Goal: Task Accomplishment & Management: Use online tool/utility

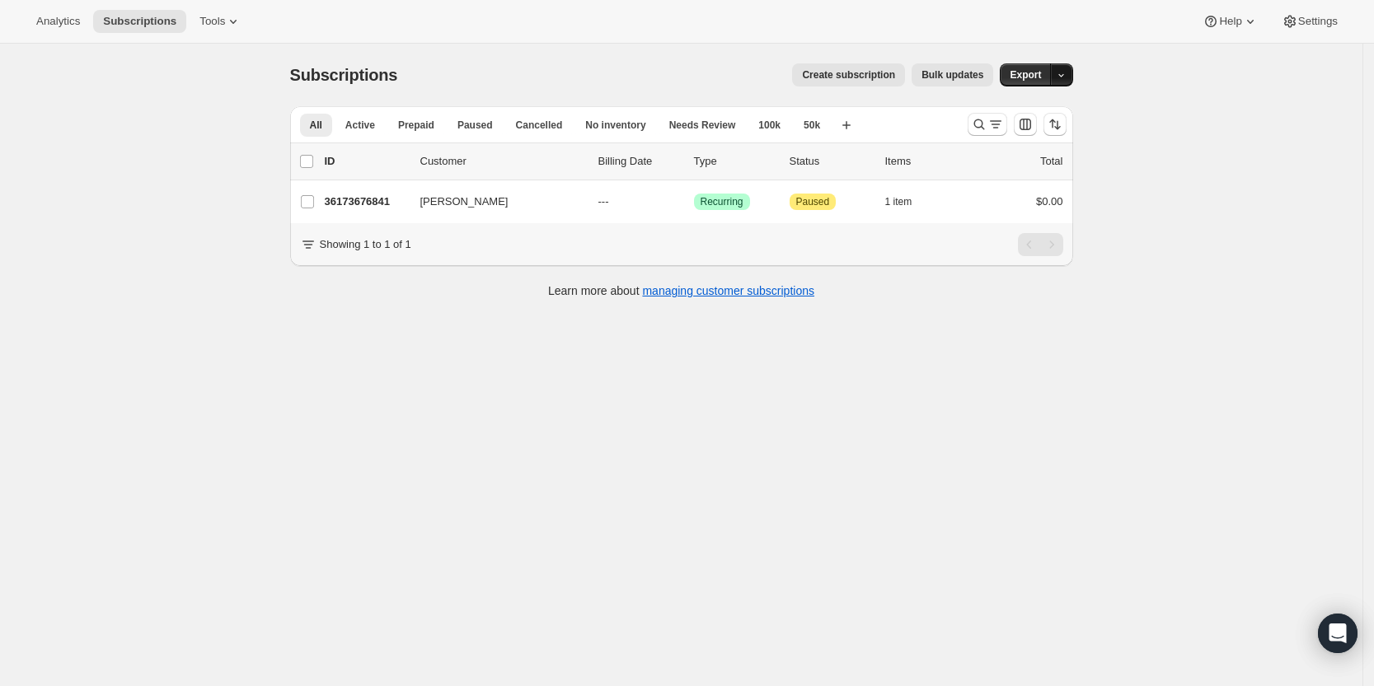
click at [1066, 78] on icon "button" at bounding box center [1061, 75] width 11 height 11
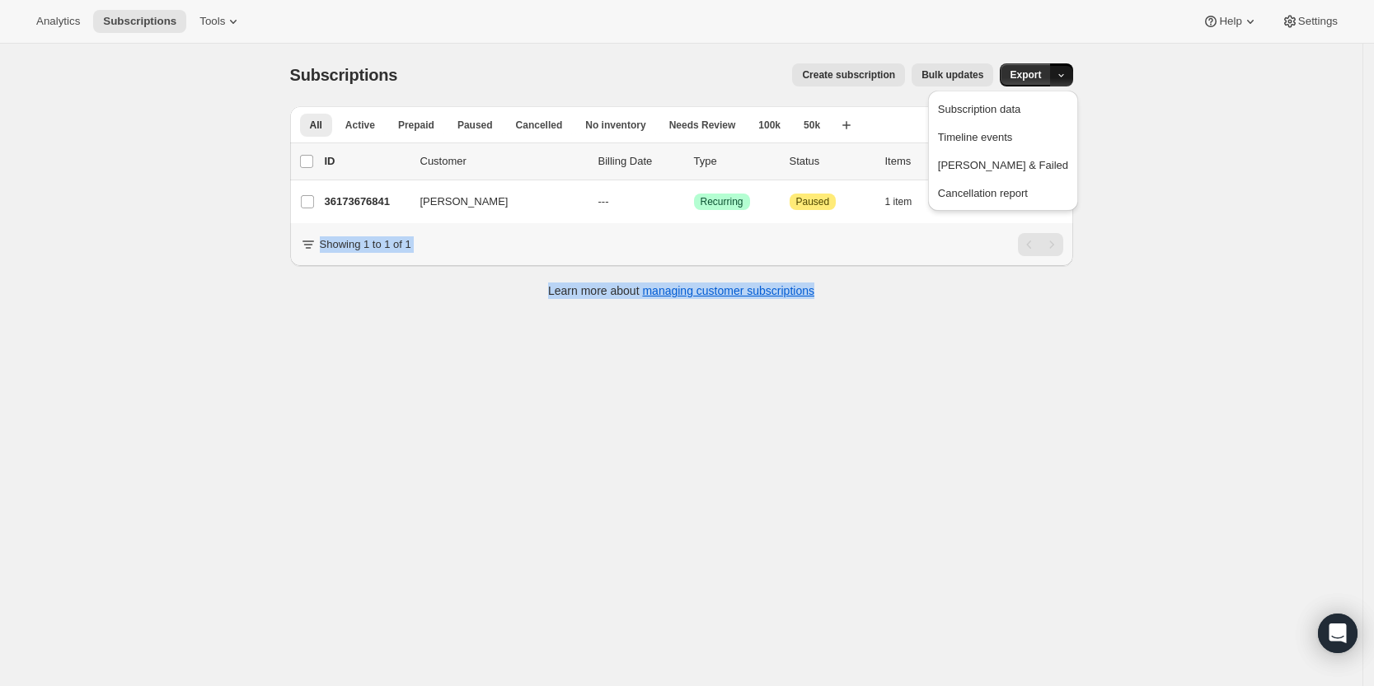
drag, startPoint x: 1201, startPoint y: 201, endPoint x: 890, endPoint y: 440, distance: 392.6
click at [890, 440] on div "Subscriptions. This page is ready Subscriptions Create subscription Bulk update…" at bounding box center [681, 387] width 1362 height 686
click at [987, 126] on icon "Search and filter results" at bounding box center [979, 124] width 16 height 16
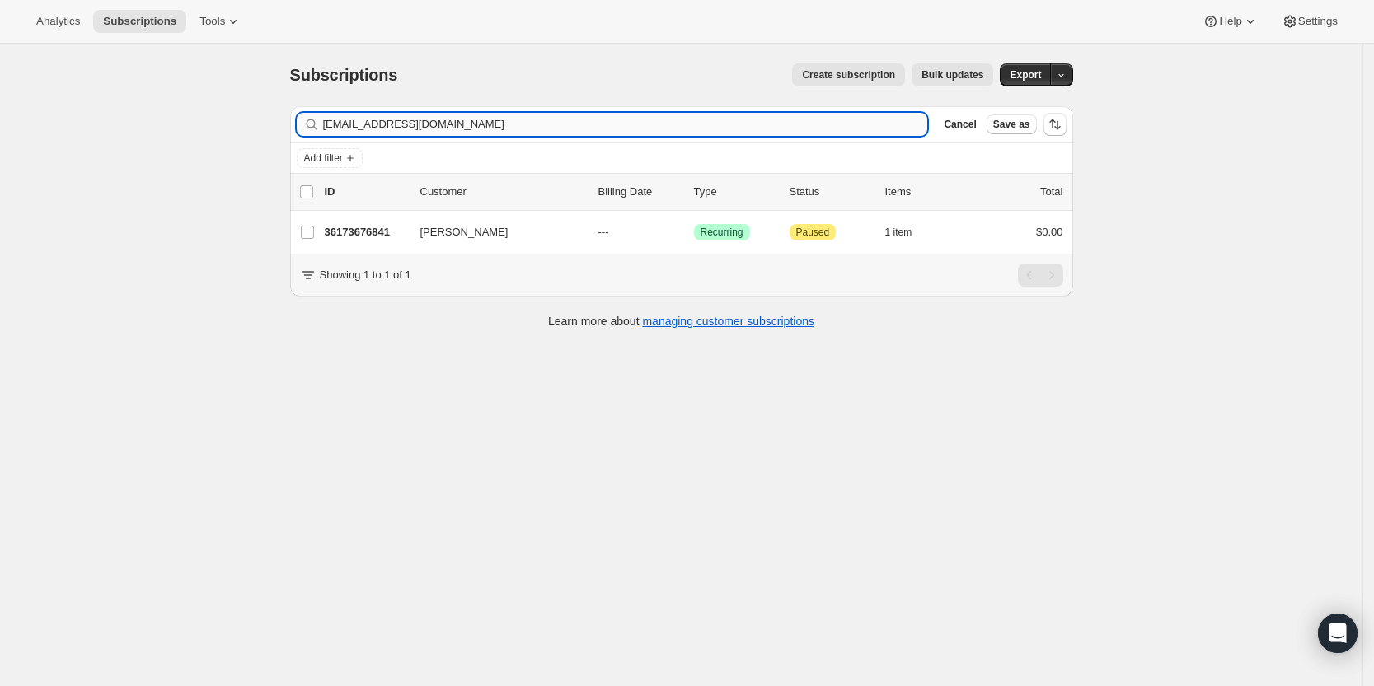
click at [726, 113] on input "ngojake@yahoo.com" at bounding box center [625, 124] width 605 height 23
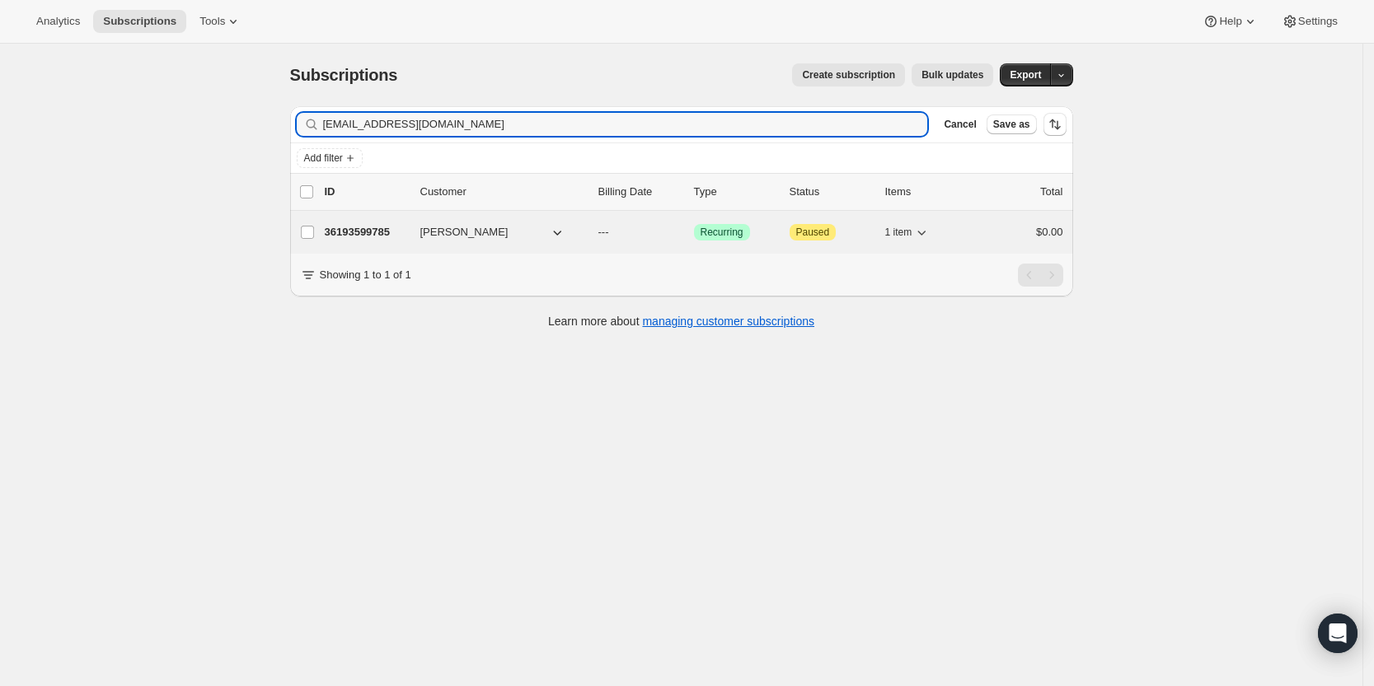
type input "[EMAIL_ADDRESS][DOMAIN_NAME]"
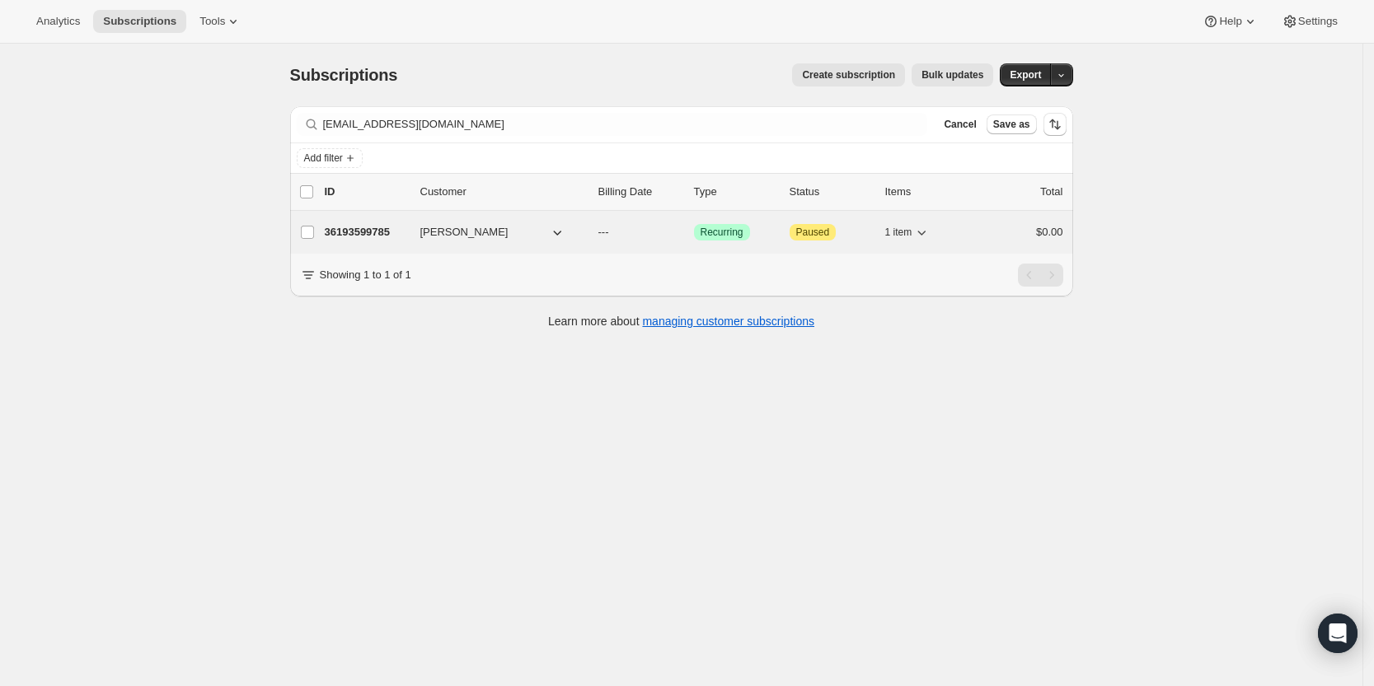
click at [372, 230] on p "36193599785" at bounding box center [366, 232] width 82 height 16
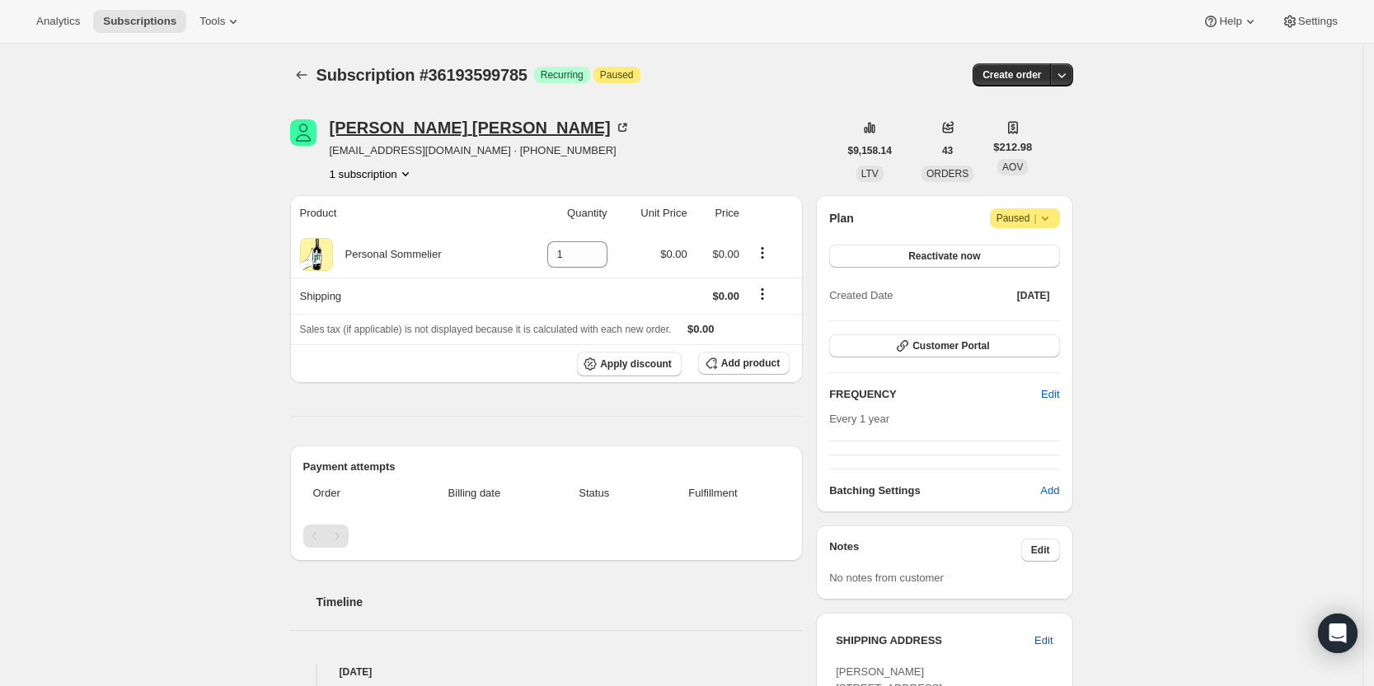
click at [368, 119] on div "Bruce Randall" at bounding box center [480, 127] width 301 height 16
click at [1070, 71] on icon "button" at bounding box center [1061, 75] width 16 height 16
click at [1053, 131] on span "Create custom one-time order" at bounding box center [996, 137] width 143 height 12
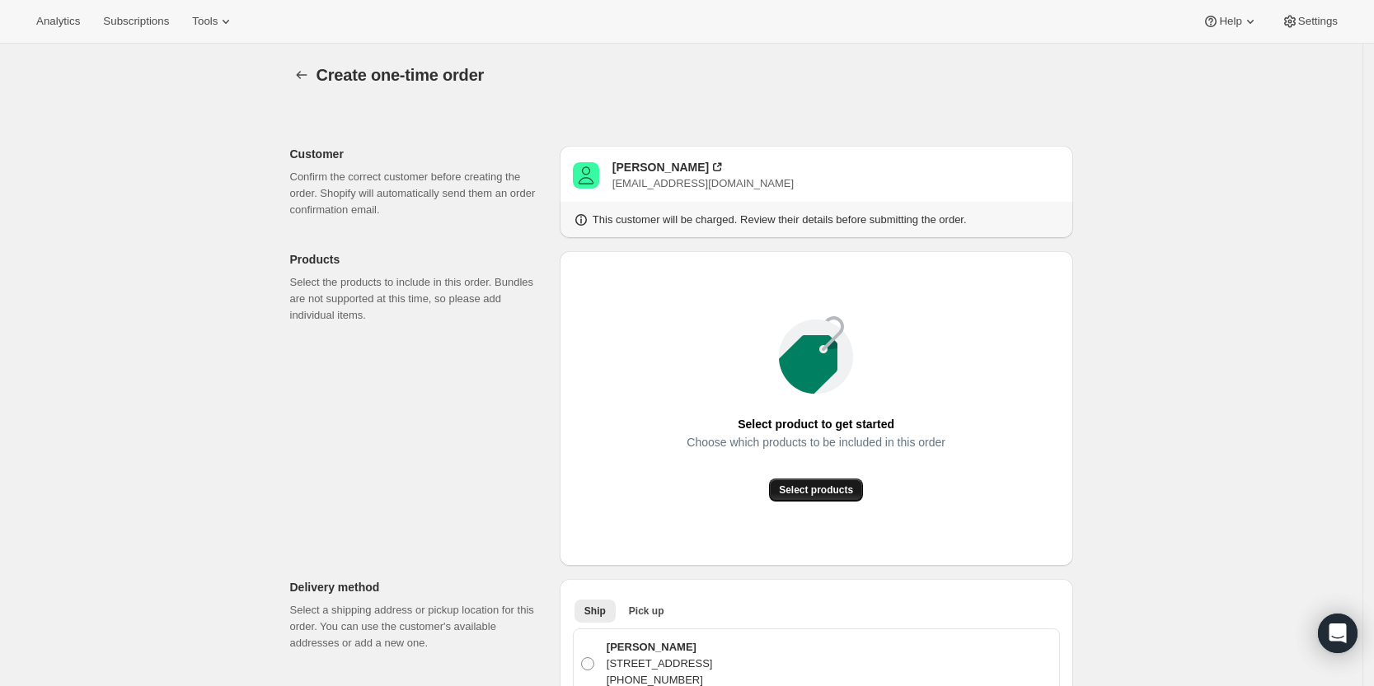
click at [842, 489] on span "Select products" at bounding box center [816, 490] width 74 height 13
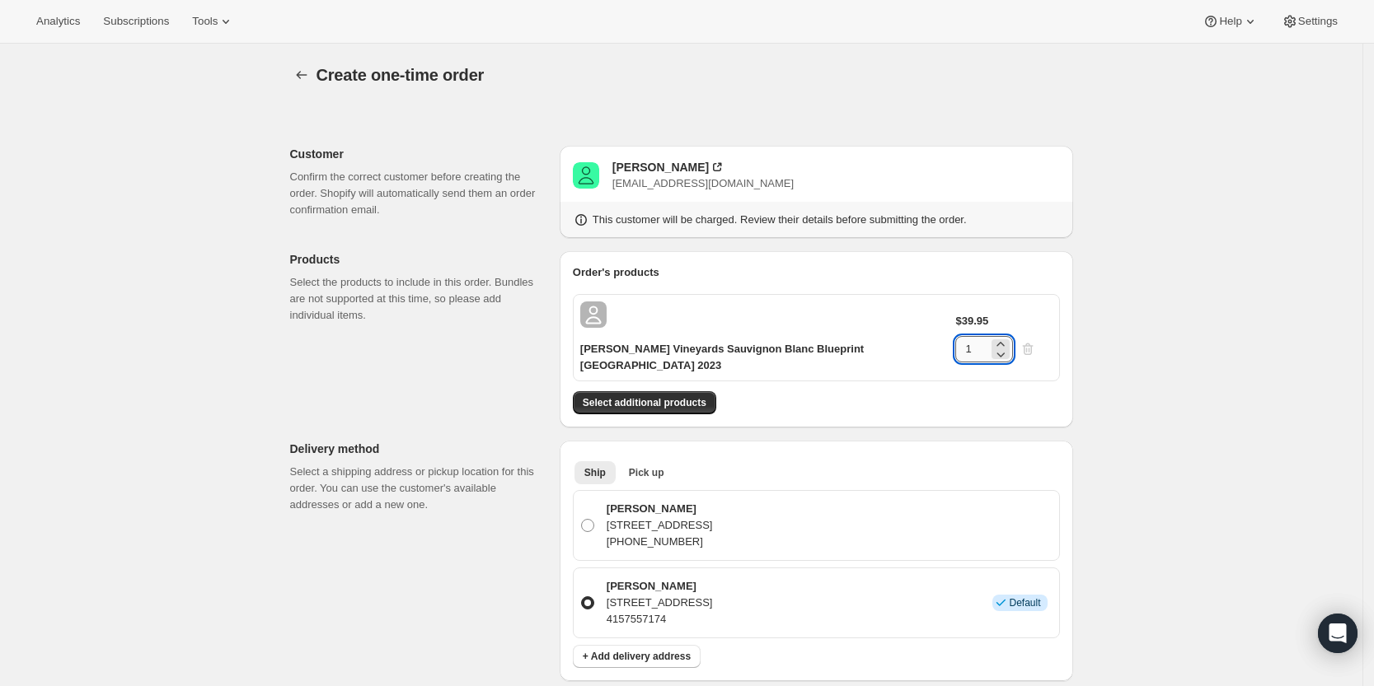
click at [988, 336] on input "1" at bounding box center [971, 349] width 33 height 26
type input "3"
click at [1085, 339] on div "Create one-time order. This page is ready Create one-time order Customer Confir…" at bounding box center [681, 685] width 822 height 1282
click at [683, 396] on span "Select additional products" at bounding box center [645, 402] width 124 height 13
click at [1248, 302] on div "Create one-time order. This page is ready Create one-time order Customer Confir…" at bounding box center [681, 677] width 1362 height 1267
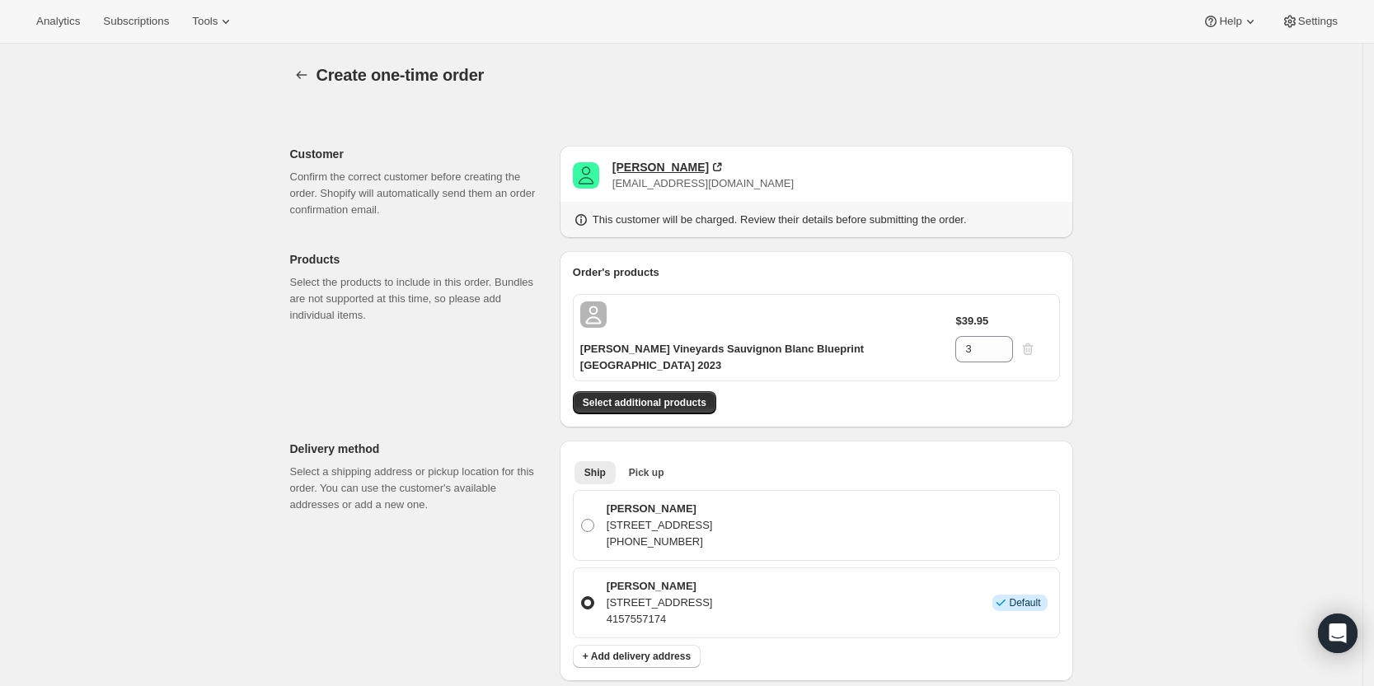
click at [676, 166] on div "[PERSON_NAME]" at bounding box center [660, 167] width 96 height 16
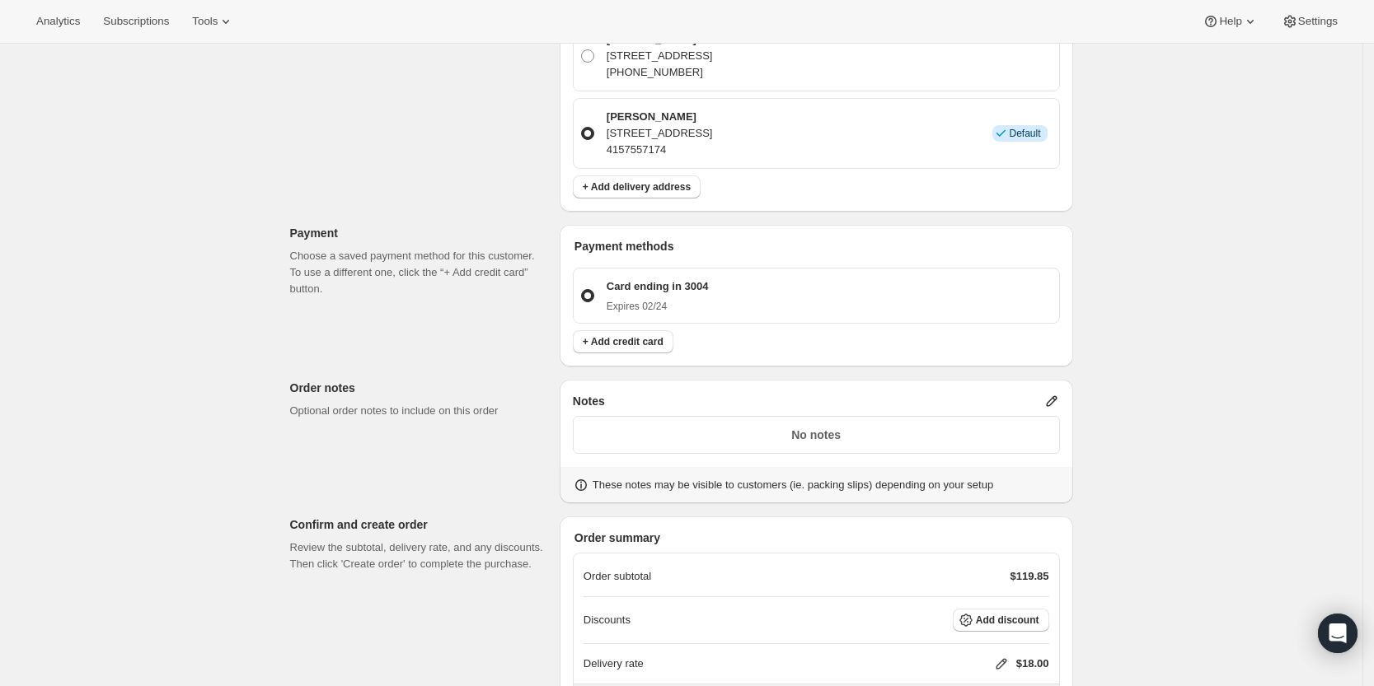
scroll to position [578, 0]
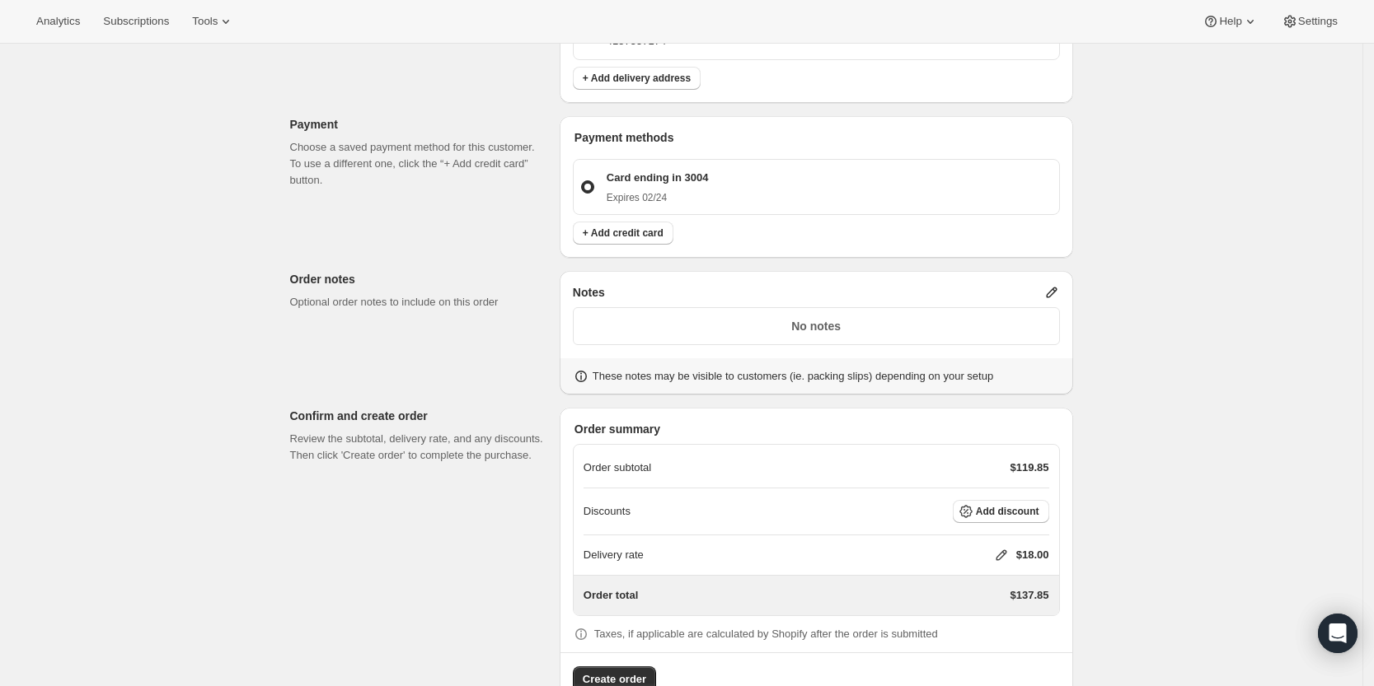
click at [1057, 284] on icon at bounding box center [1051, 292] width 16 height 16
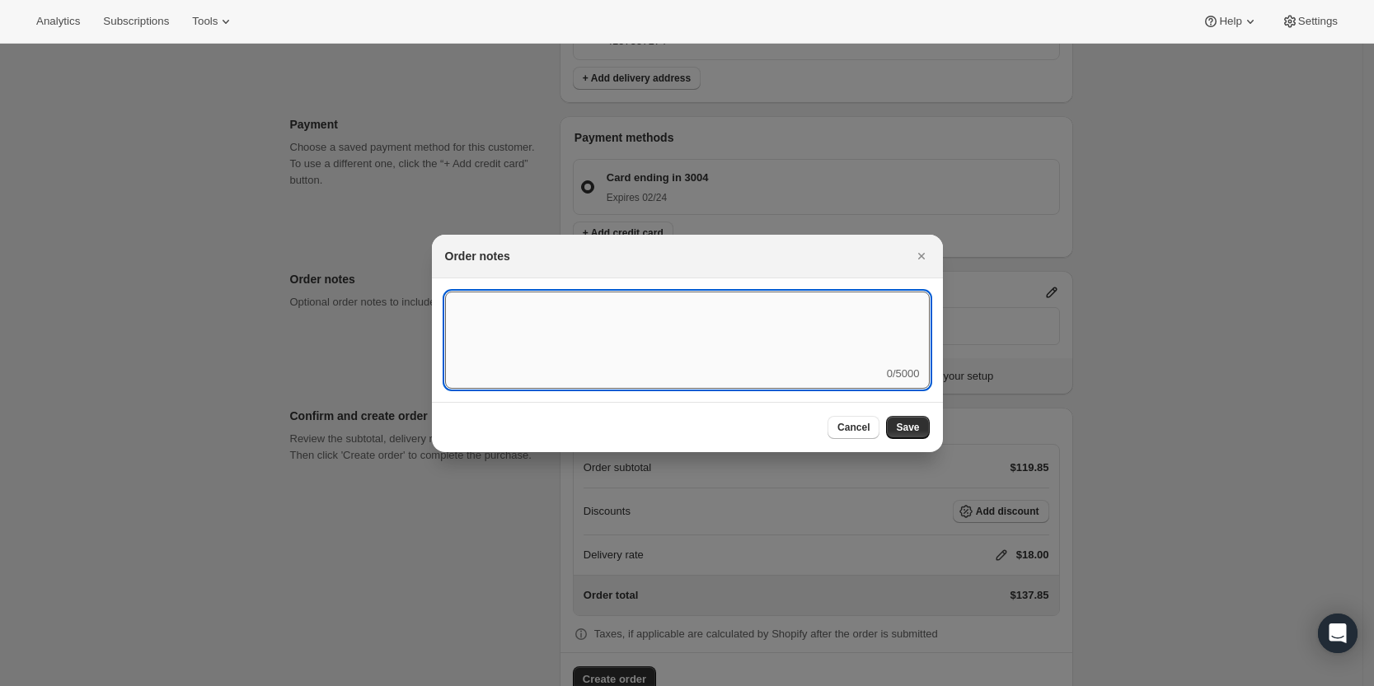
click at [796, 339] on textarea ":r3v:" at bounding box center [687, 329] width 485 height 74
type textarea "FedEx Ground"
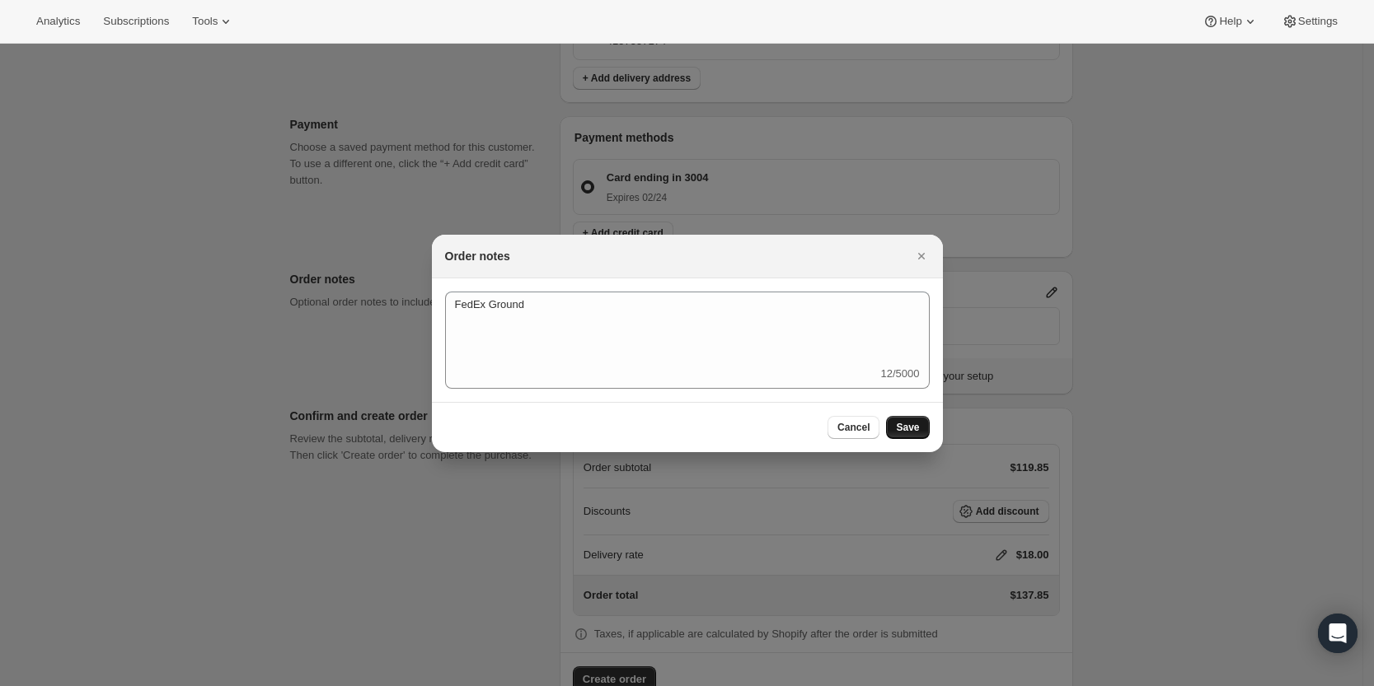
click at [915, 423] on span "Save" at bounding box center [907, 427] width 23 height 13
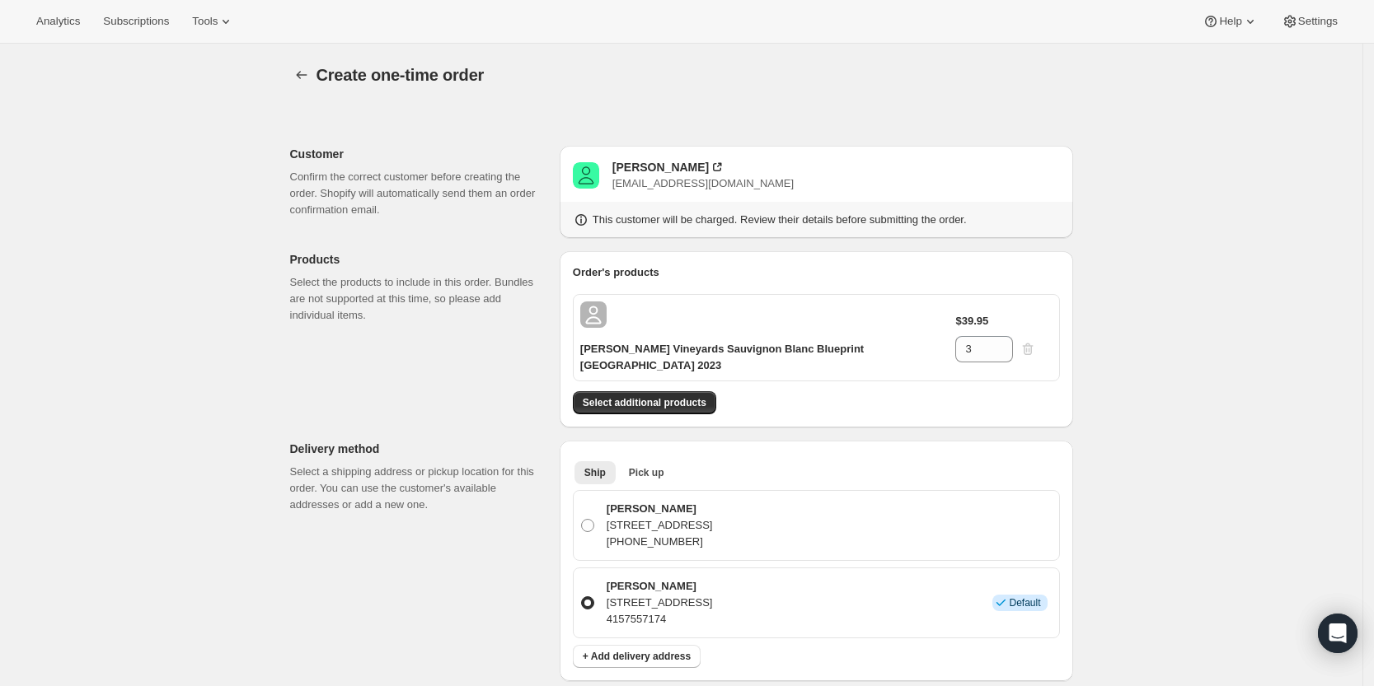
scroll to position [578, 0]
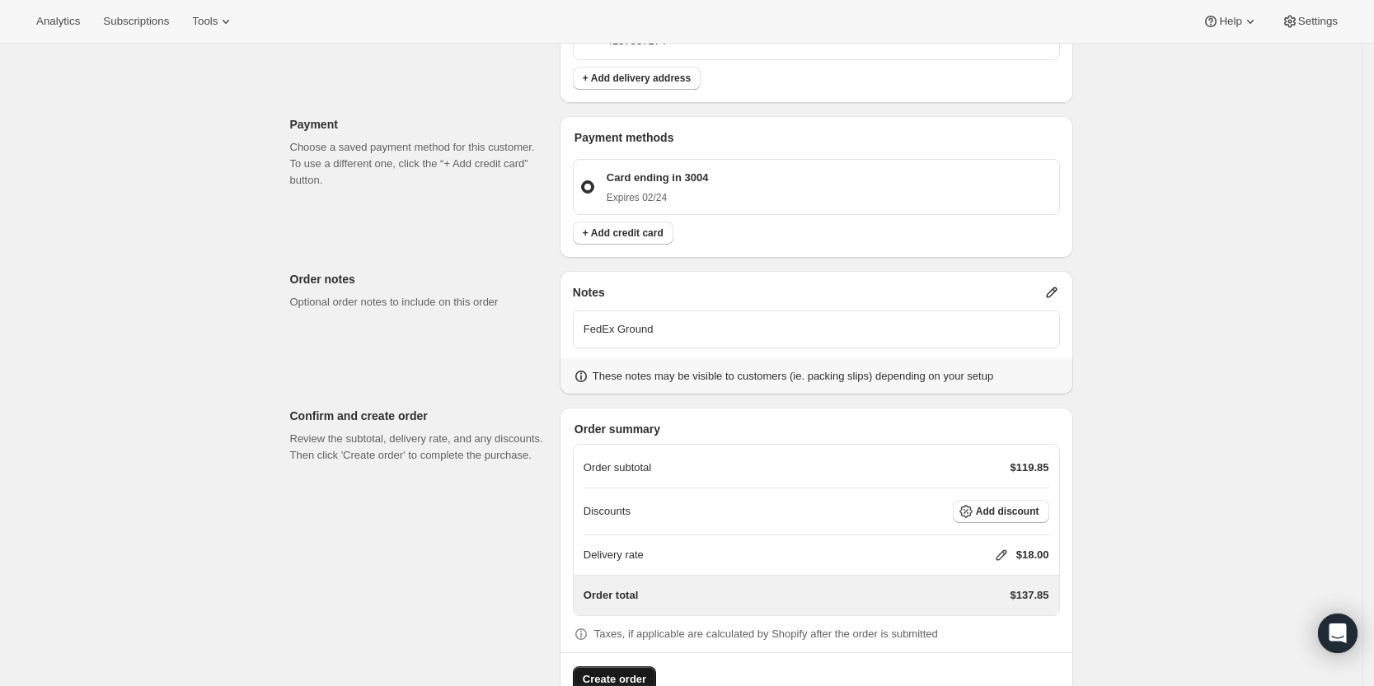
click at [634, 672] on span "Create order" at bounding box center [614, 680] width 63 height 16
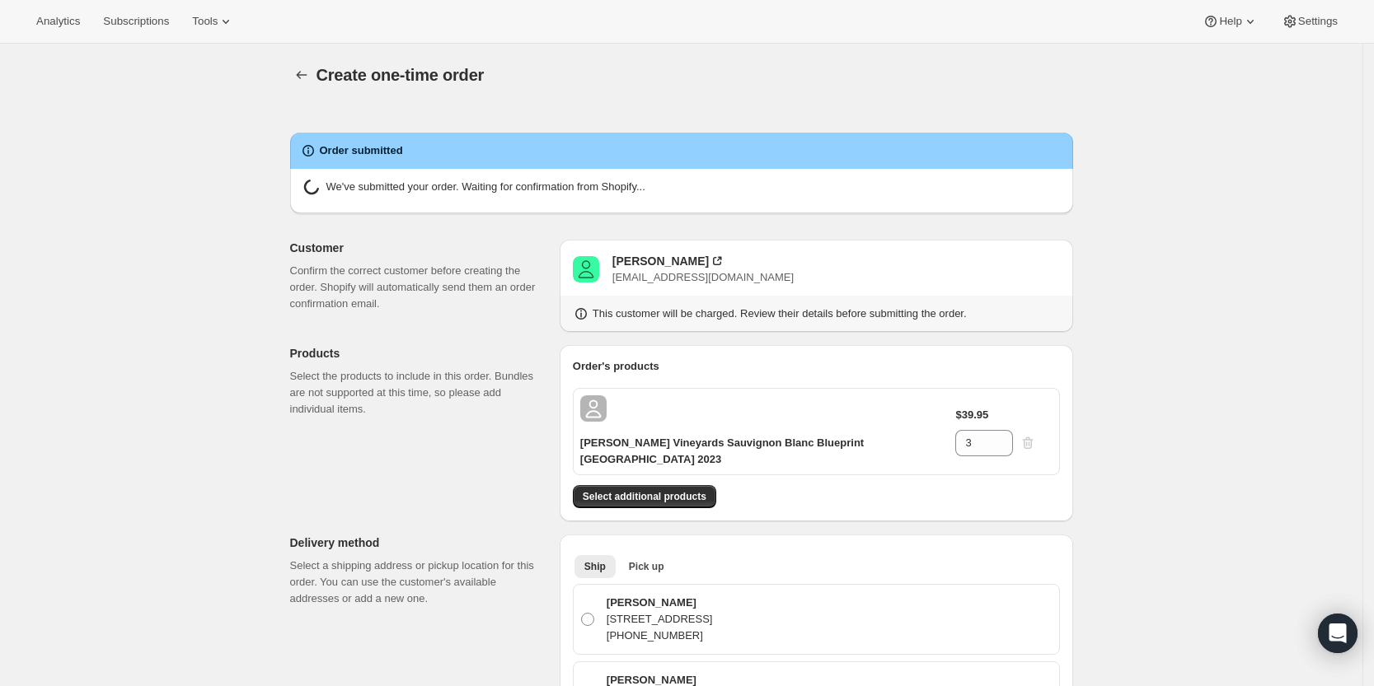
radio input "true"
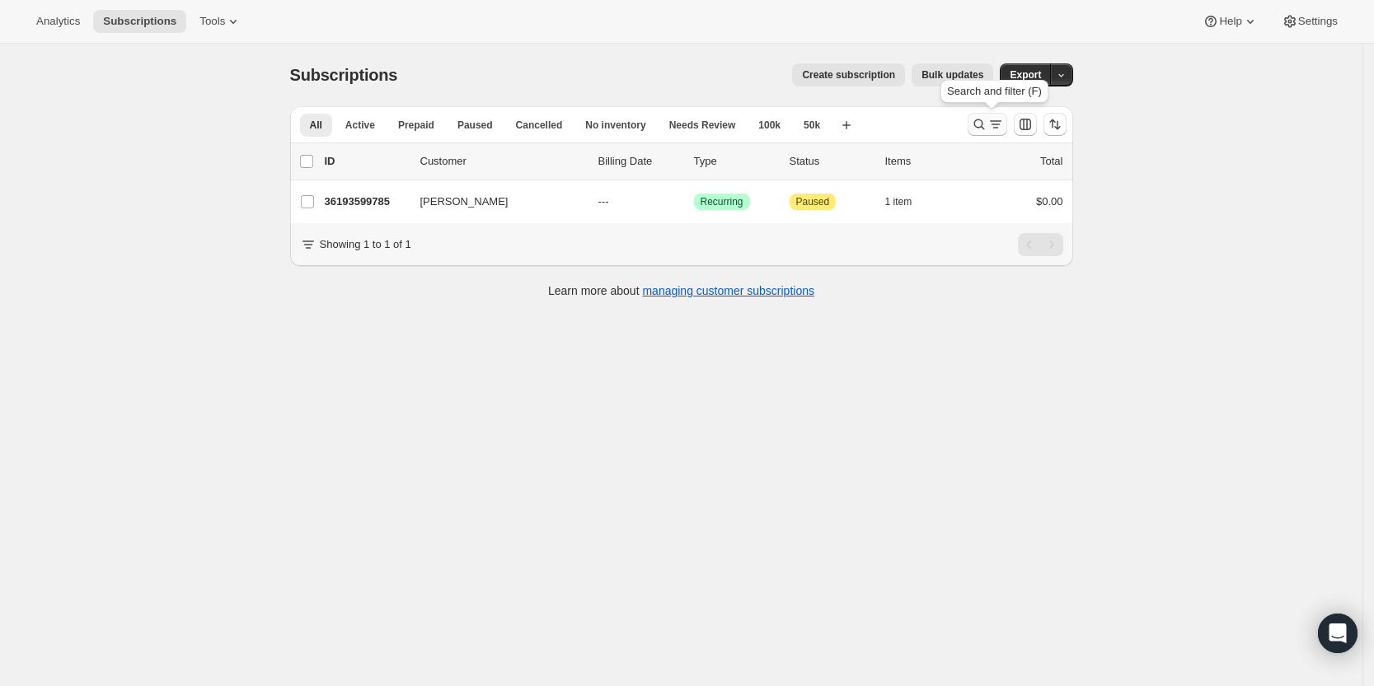
click at [981, 124] on icon "Search and filter results" at bounding box center [979, 124] width 16 height 16
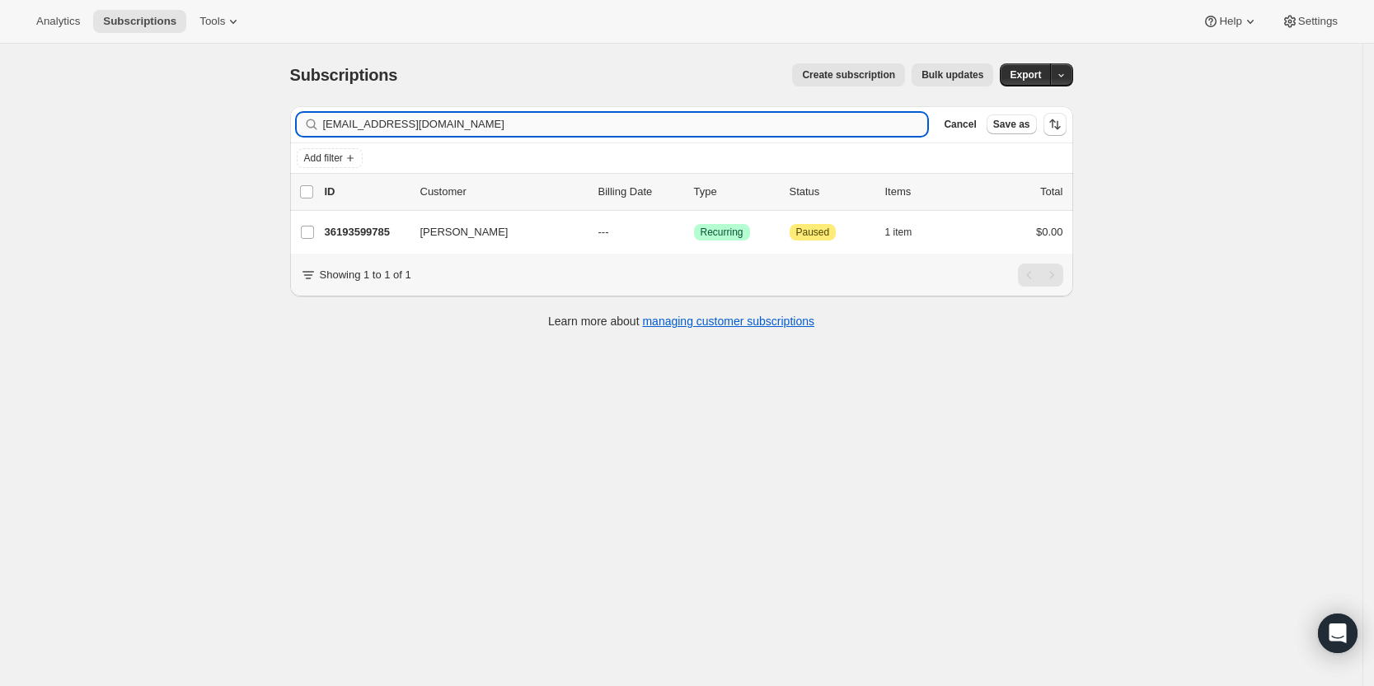
click at [825, 118] on input "[EMAIL_ADDRESS][DOMAIN_NAME]" at bounding box center [625, 124] width 605 height 23
click at [825, 118] on input "[PERSON_NAME][EMAIL_ADDRESS][DOMAIN_NAME]" at bounding box center [625, 124] width 605 height 23
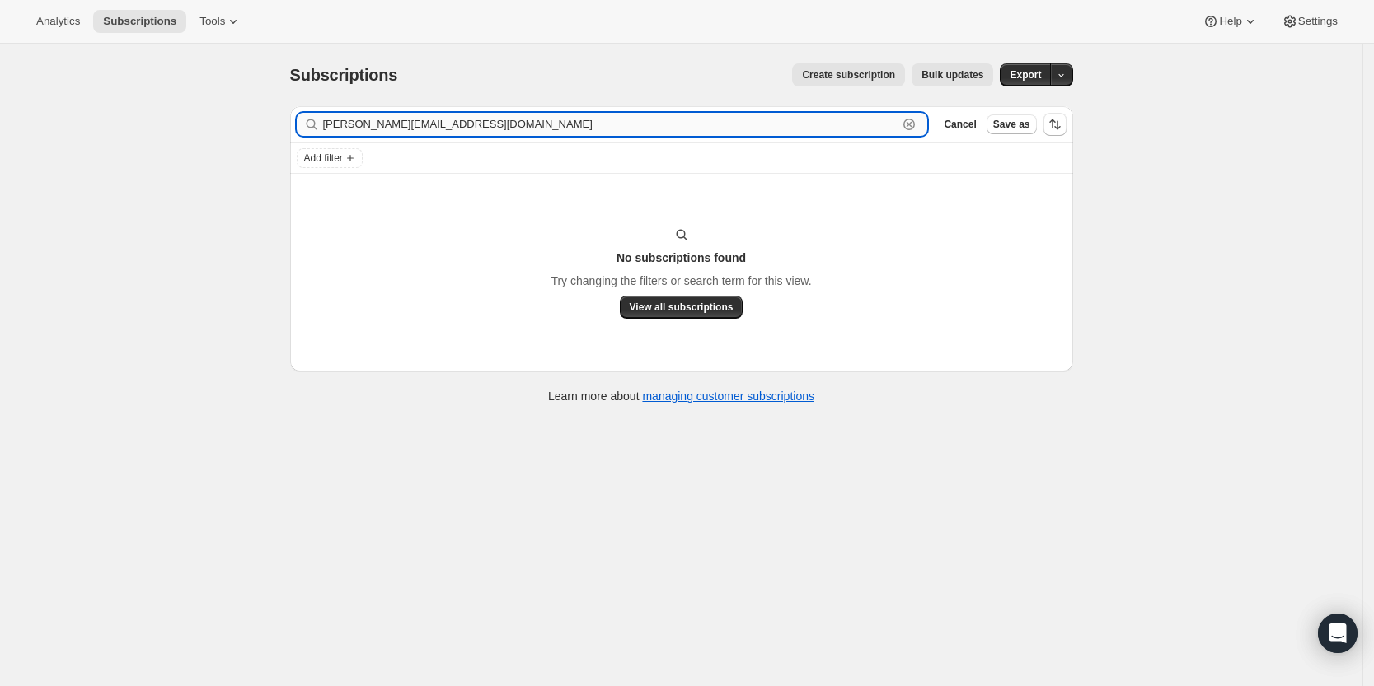
click at [686, 132] on input "[PERSON_NAME][EMAIL_ADDRESS][DOMAIN_NAME]" at bounding box center [610, 124] width 575 height 23
paste input "[PERSON_NAME]"
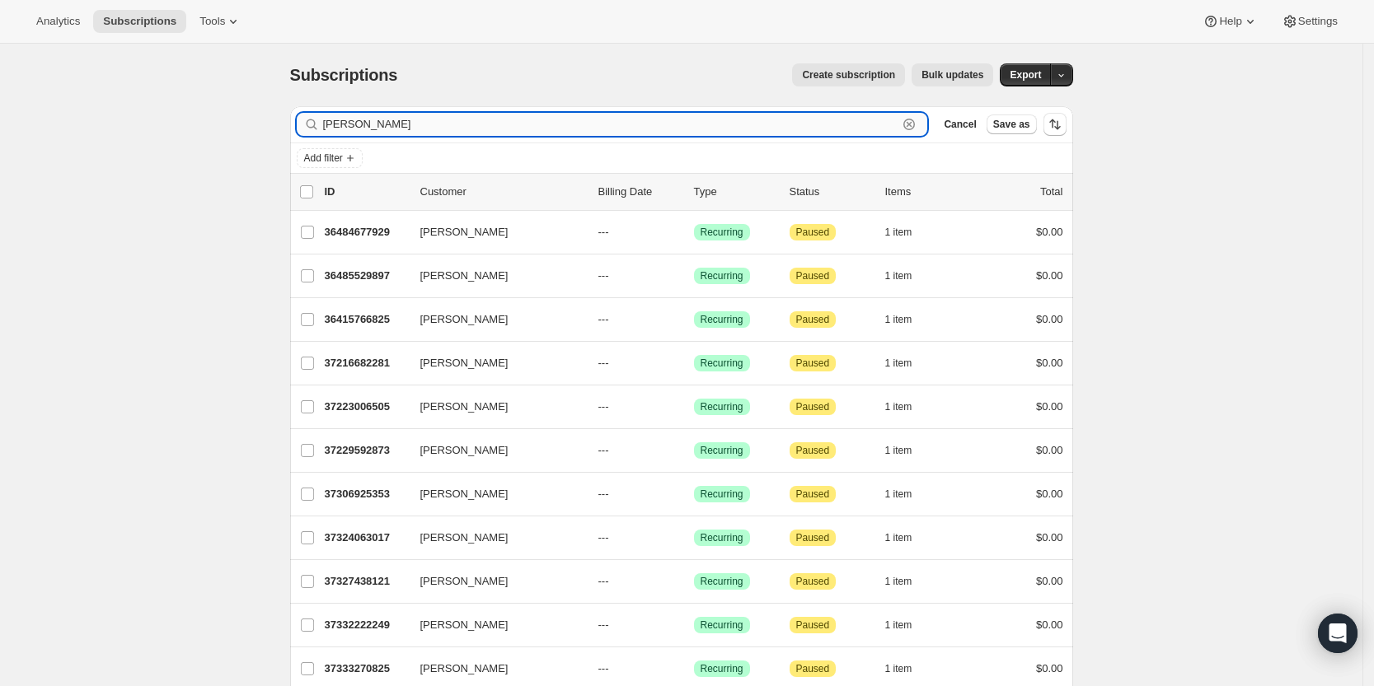
click at [377, 119] on input "[PERSON_NAME]" at bounding box center [610, 124] width 575 height 23
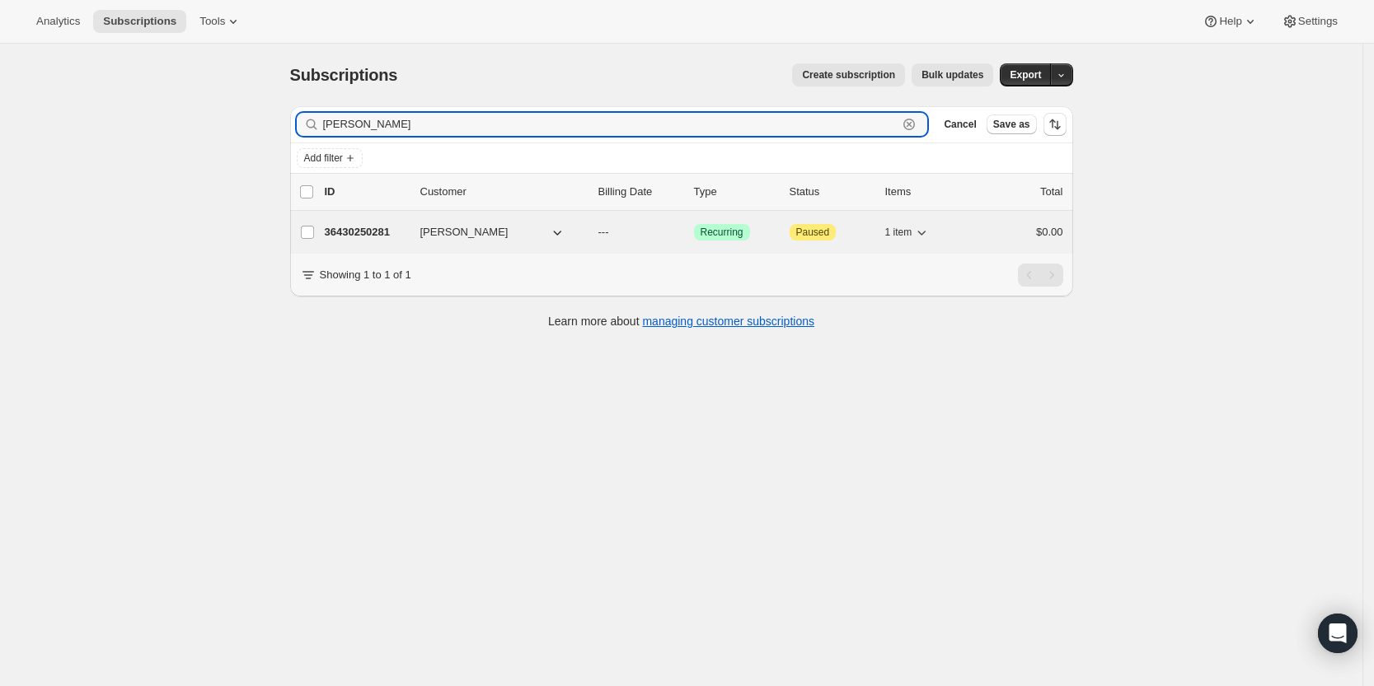
type input "[PERSON_NAME]"
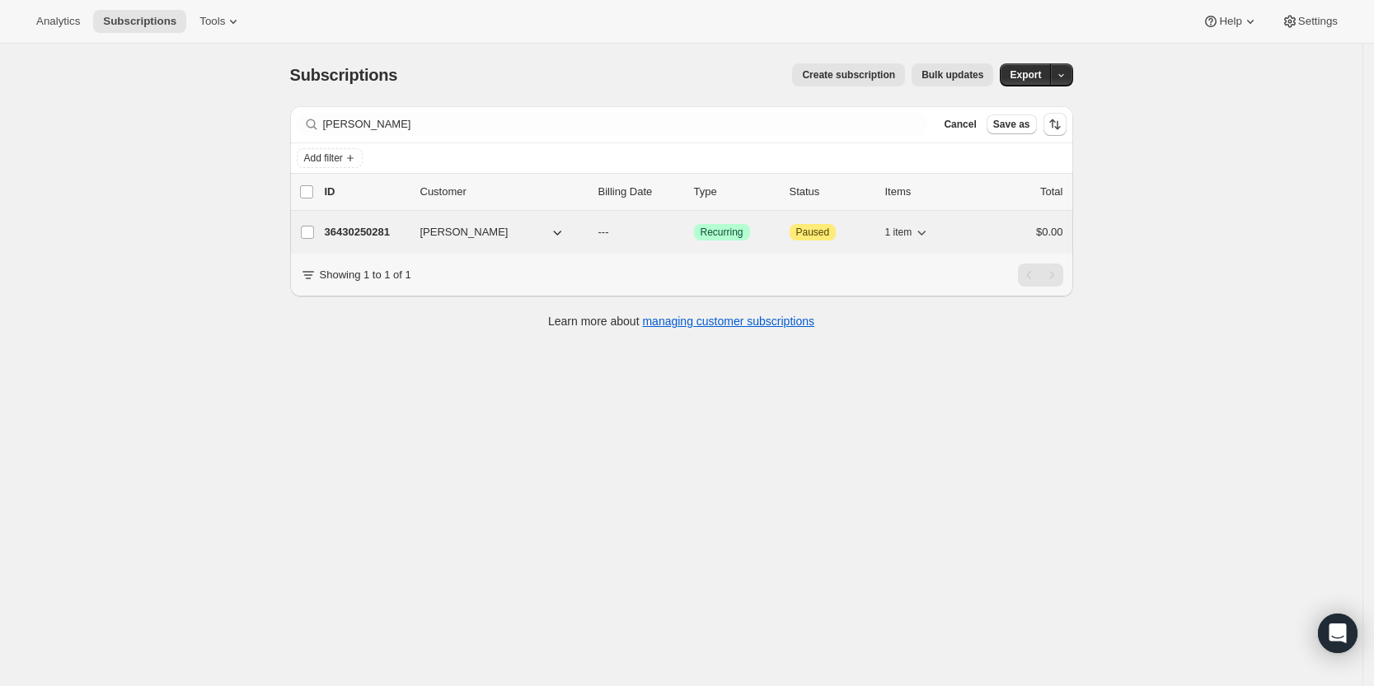
click at [352, 227] on p "36430250281" at bounding box center [366, 232] width 82 height 16
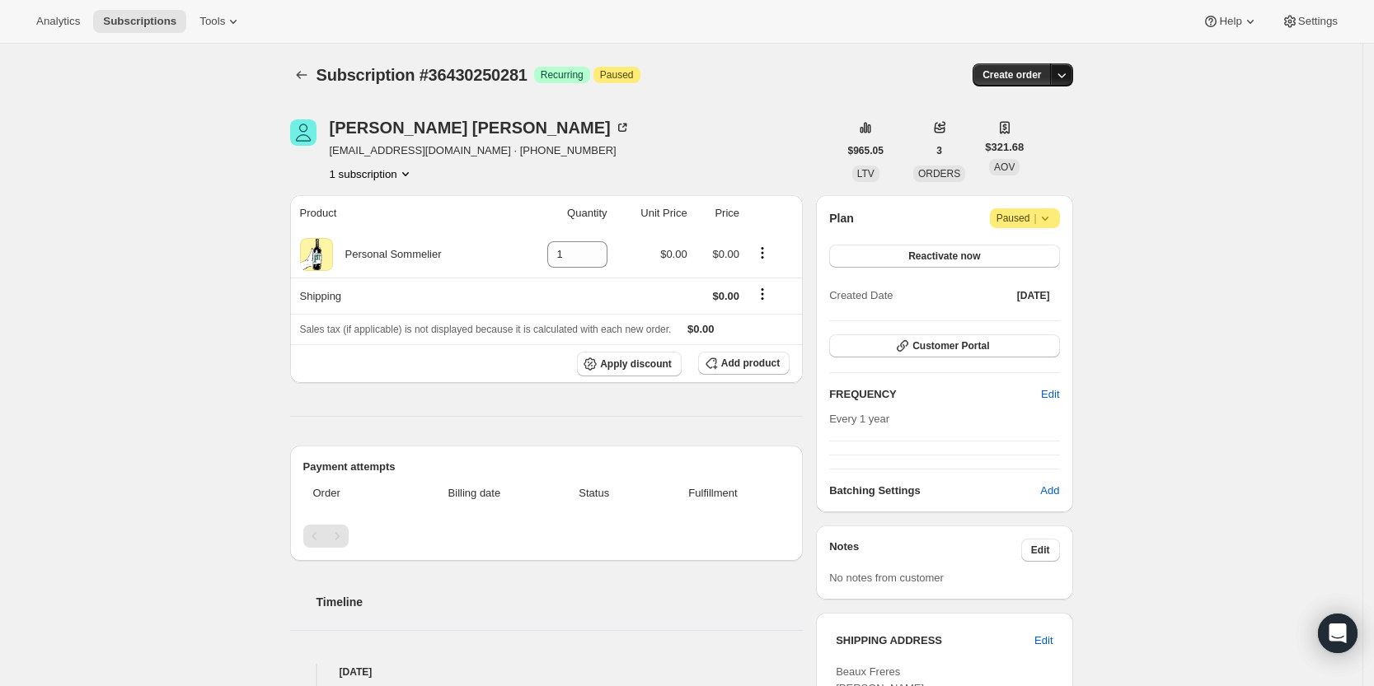
click at [1060, 77] on icon "button" at bounding box center [1061, 75] width 16 height 16
click at [1039, 138] on span "Create custom one-time order" at bounding box center [996, 137] width 143 height 12
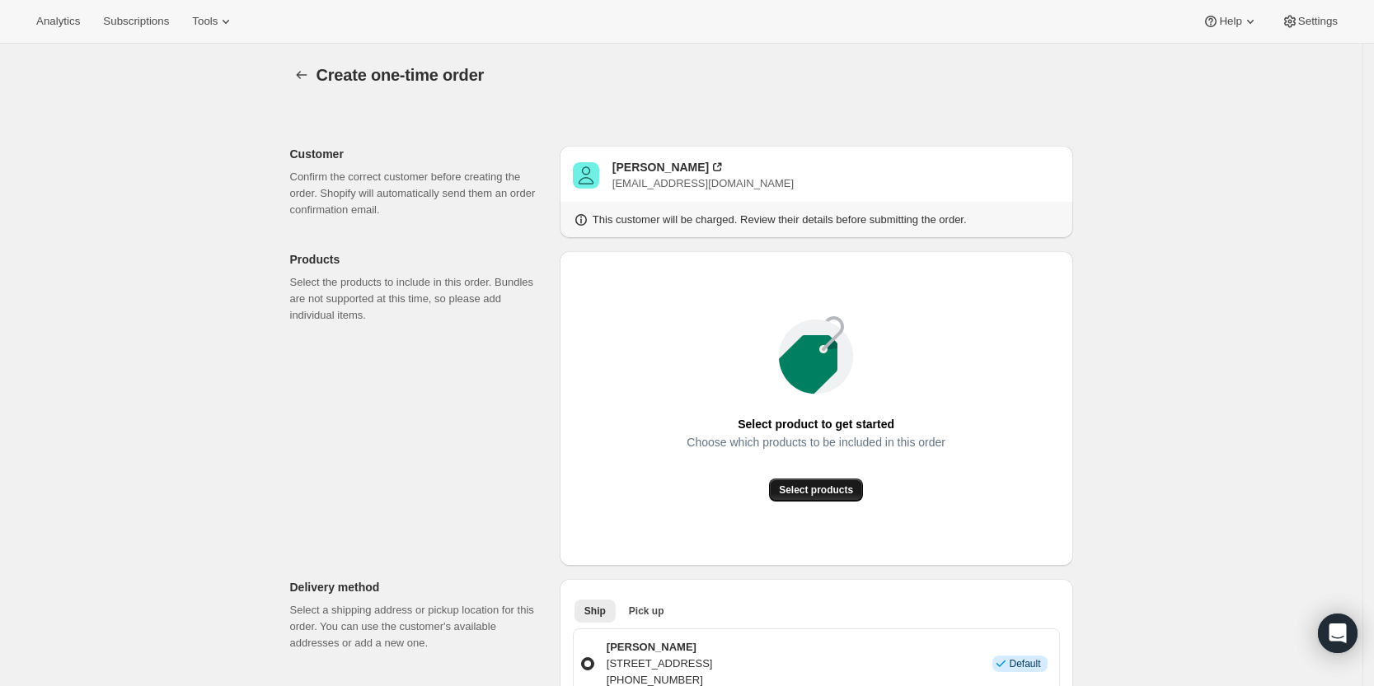
click at [823, 490] on span "Select products" at bounding box center [816, 490] width 74 height 13
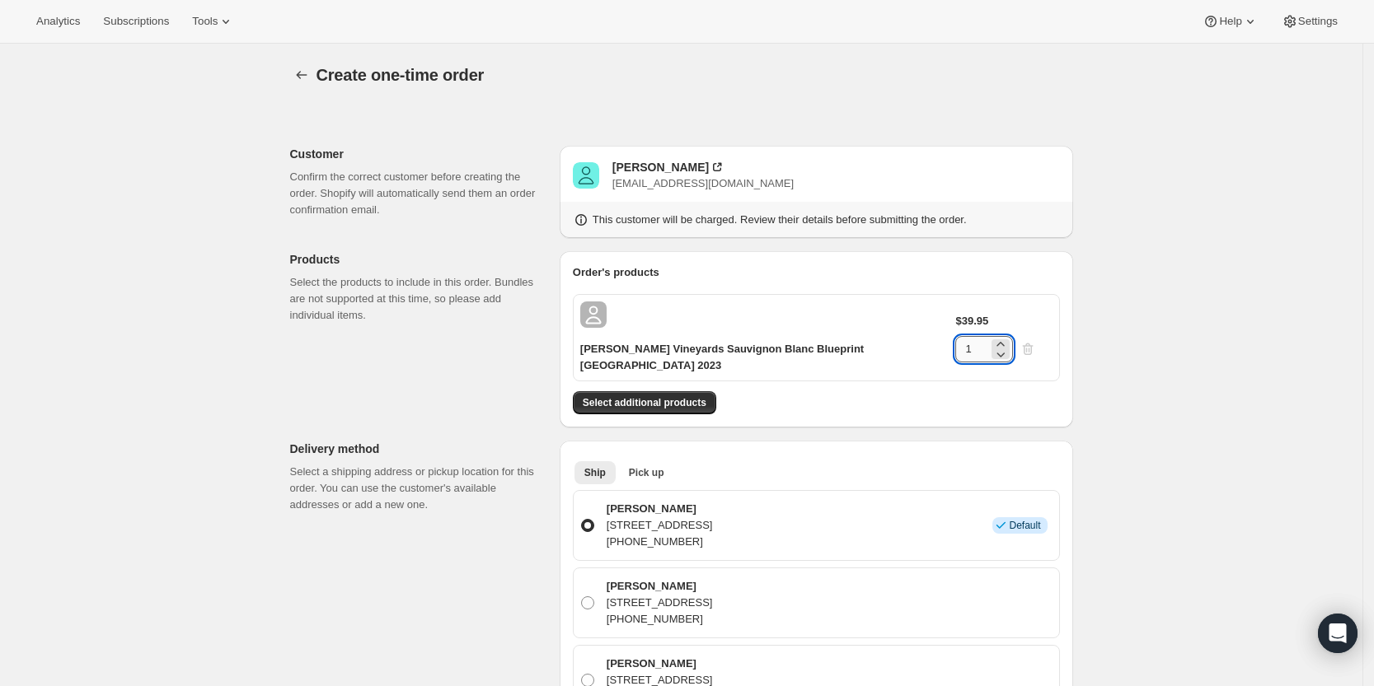
click at [988, 336] on input "1" at bounding box center [971, 349] width 33 height 26
type input "6"
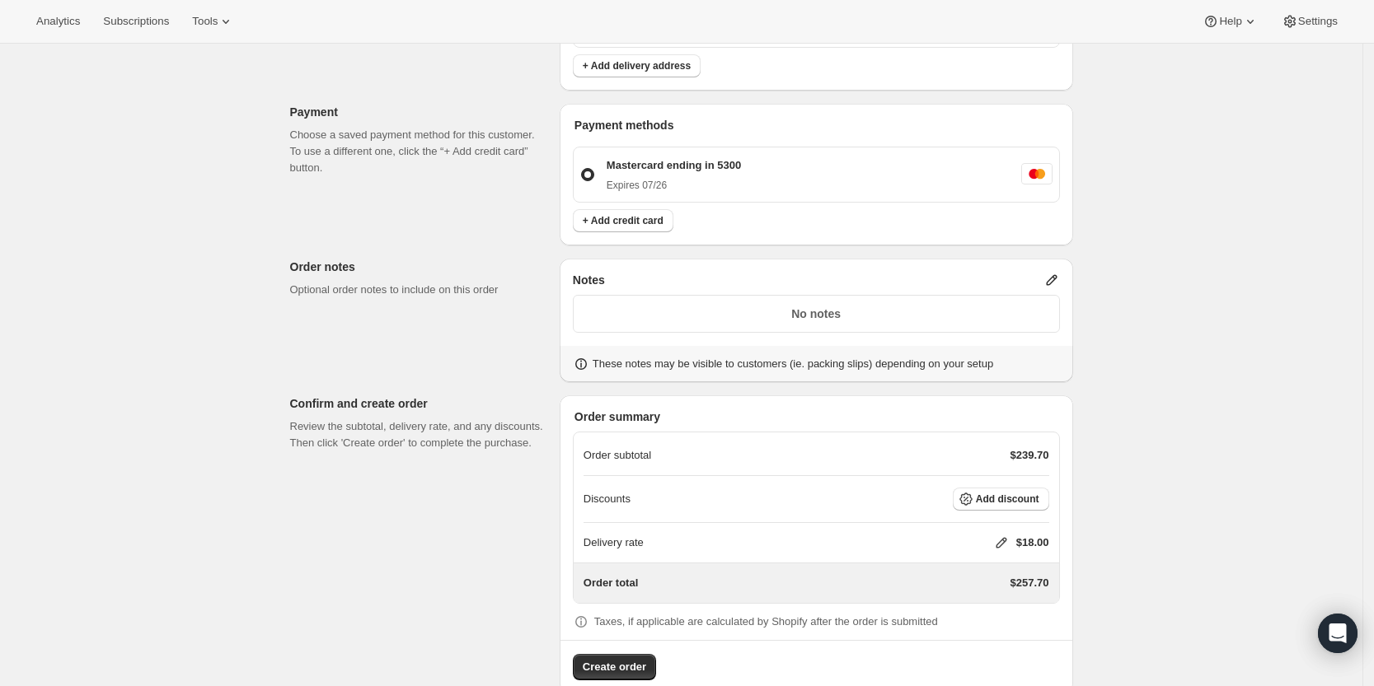
scroll to position [717, 0]
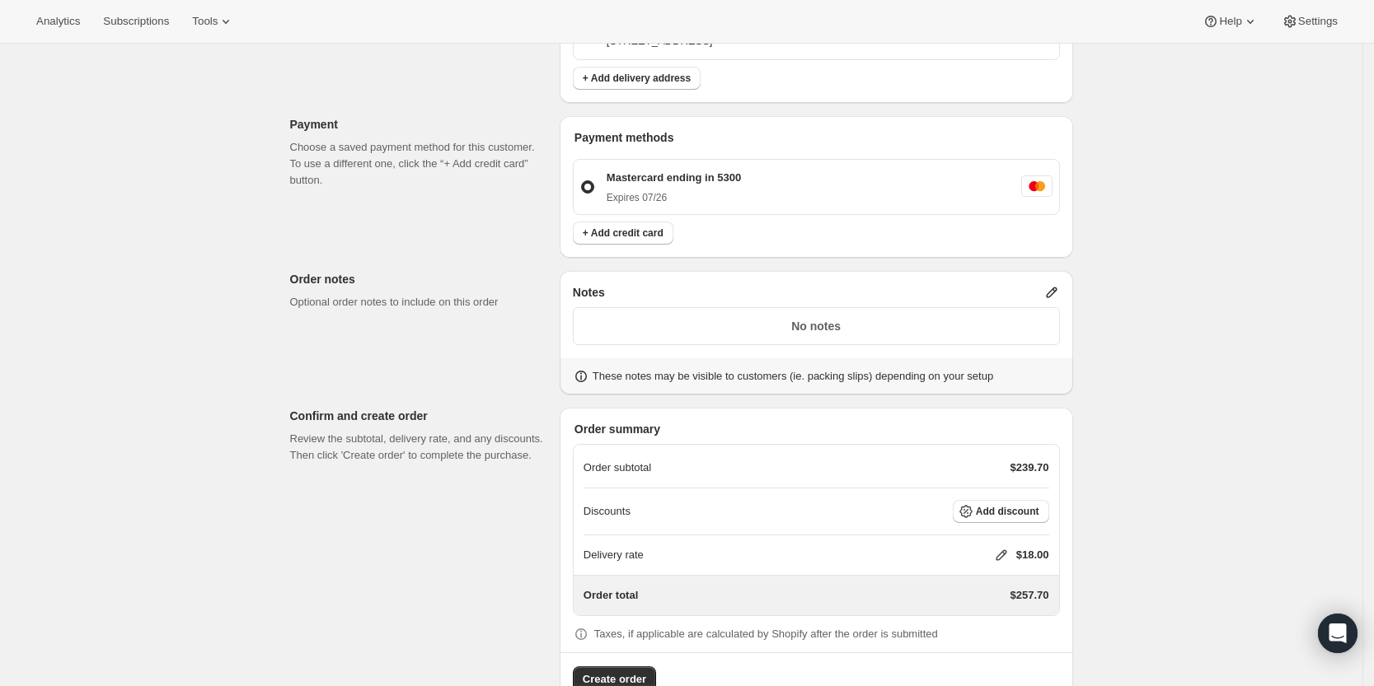
click at [1004, 547] on icon at bounding box center [1001, 555] width 16 height 16
click at [1000, 556] on div "Delivery rate $ 0 Cancel Save" at bounding box center [1012, 574] width 194 height 92
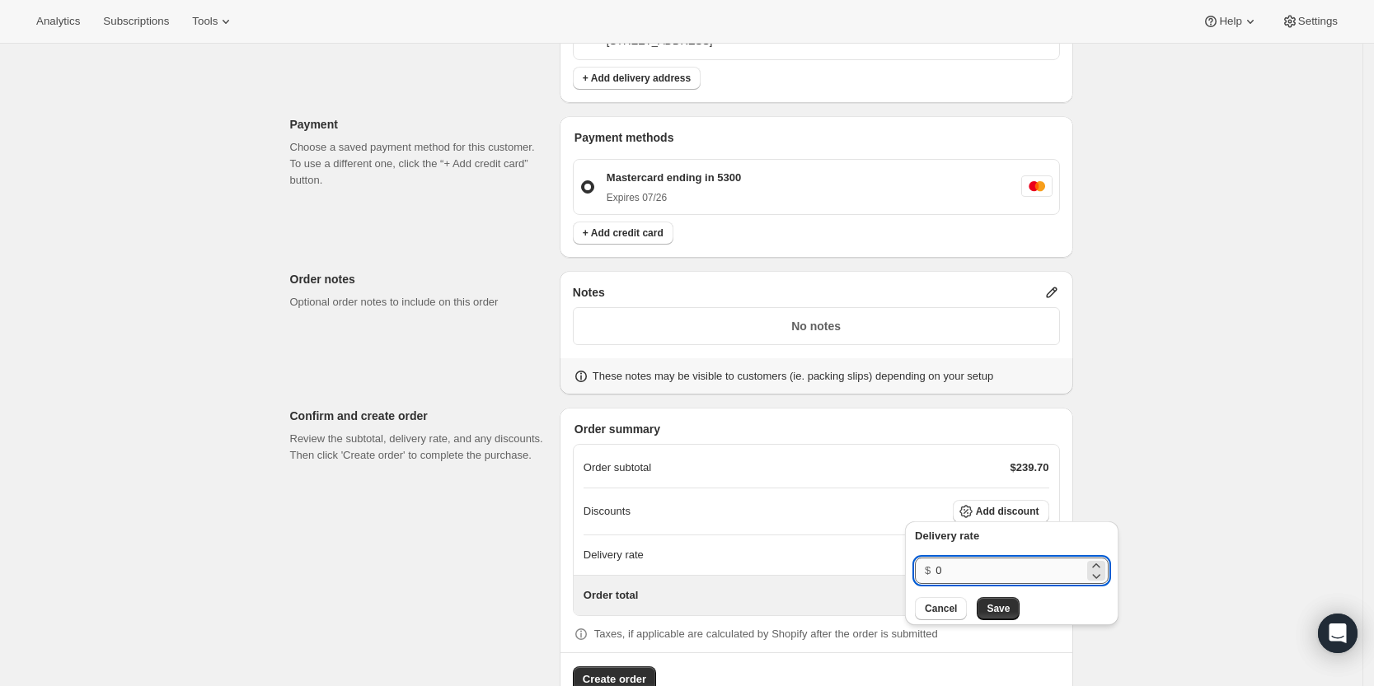
click at [1000, 569] on input "0" at bounding box center [1009, 571] width 148 height 26
type input "0"
click at [1006, 606] on button "Save" at bounding box center [997, 608] width 43 height 23
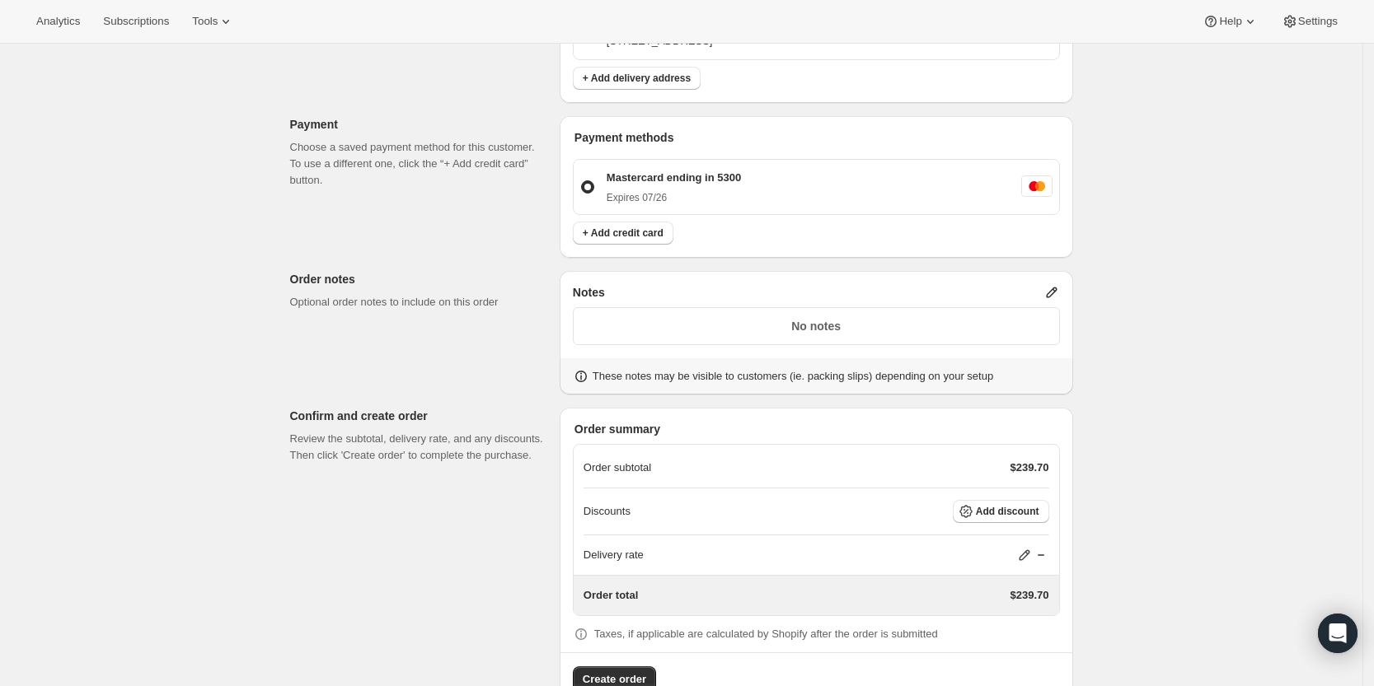
scroll to position [716, 0]
click at [628, 672] on span "Create order" at bounding box center [614, 680] width 63 height 16
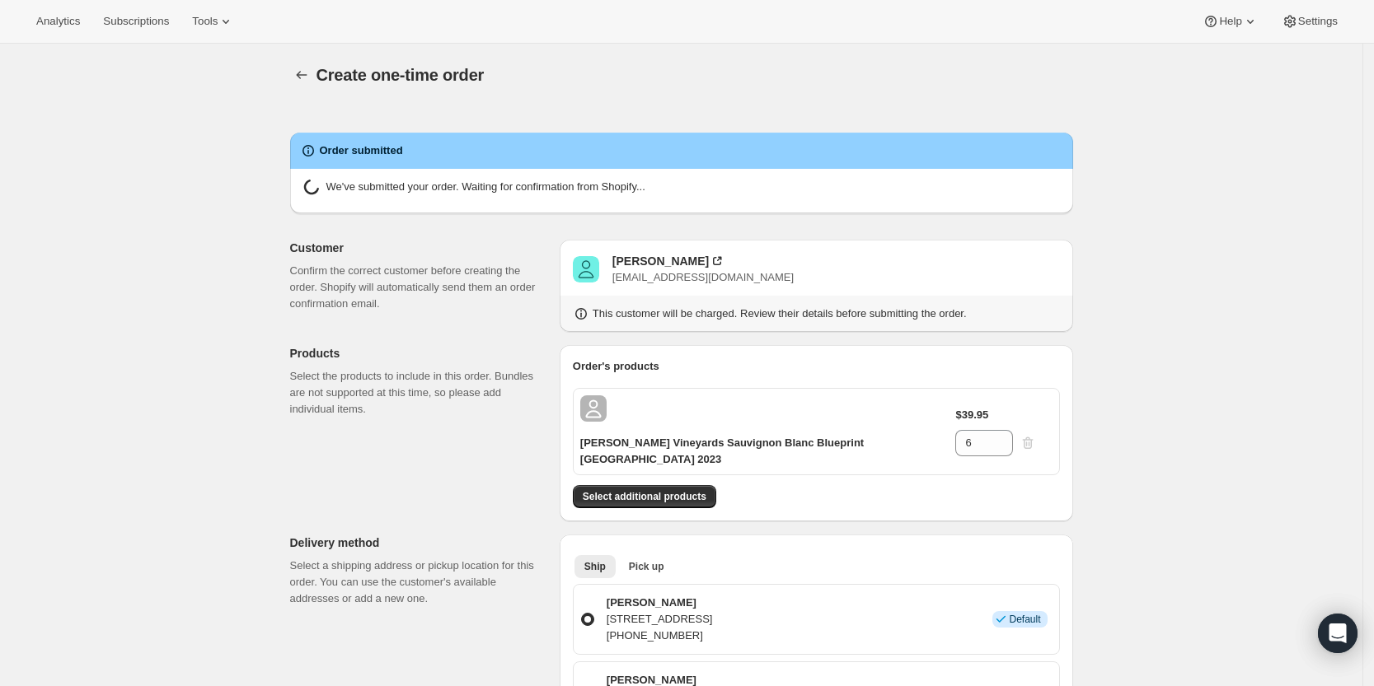
radio input "true"
